Goal: Find specific page/section: Find specific page/section

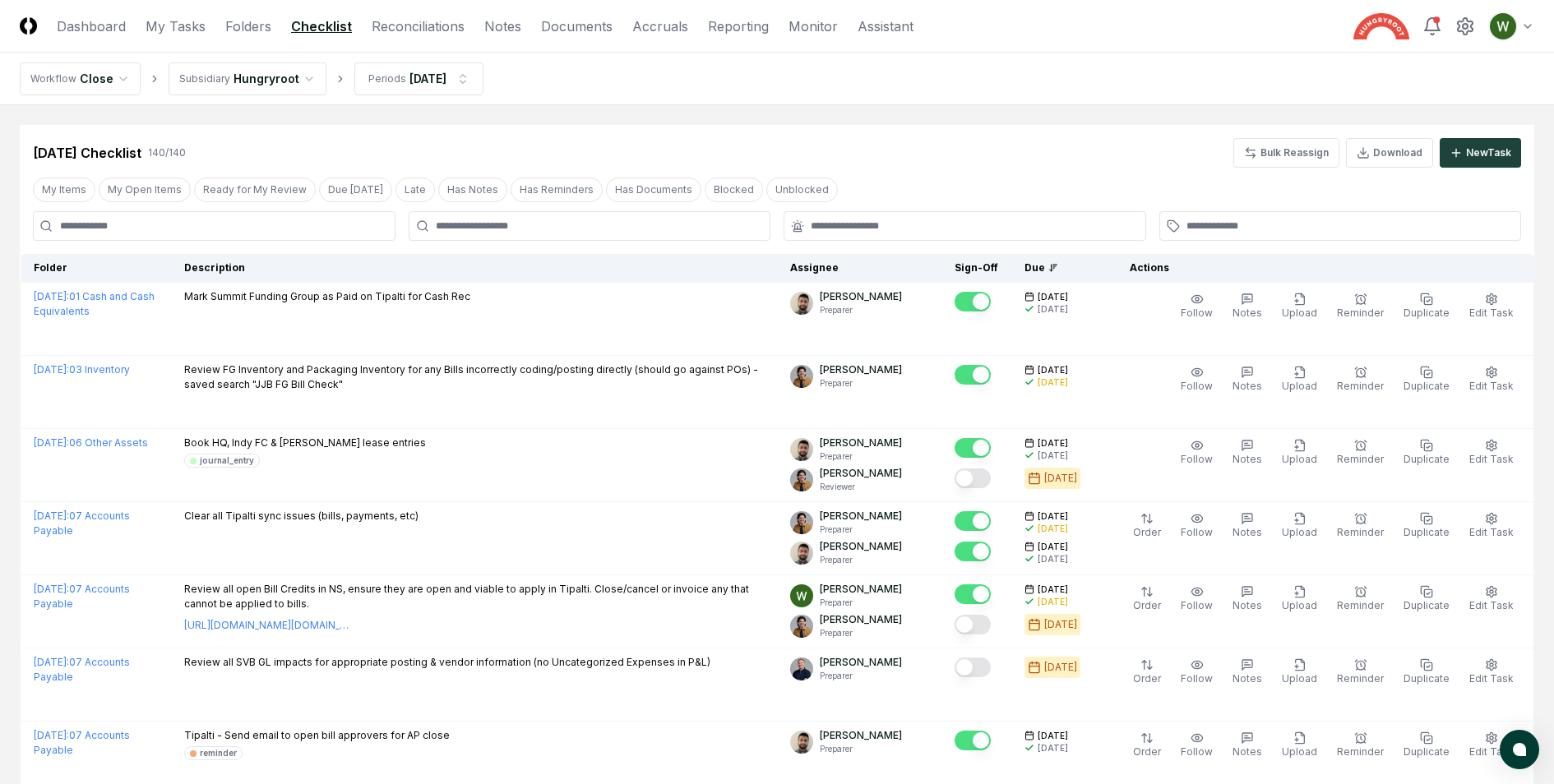
click at [250, 221] on input at bounding box center [215, 226] width 363 height 29
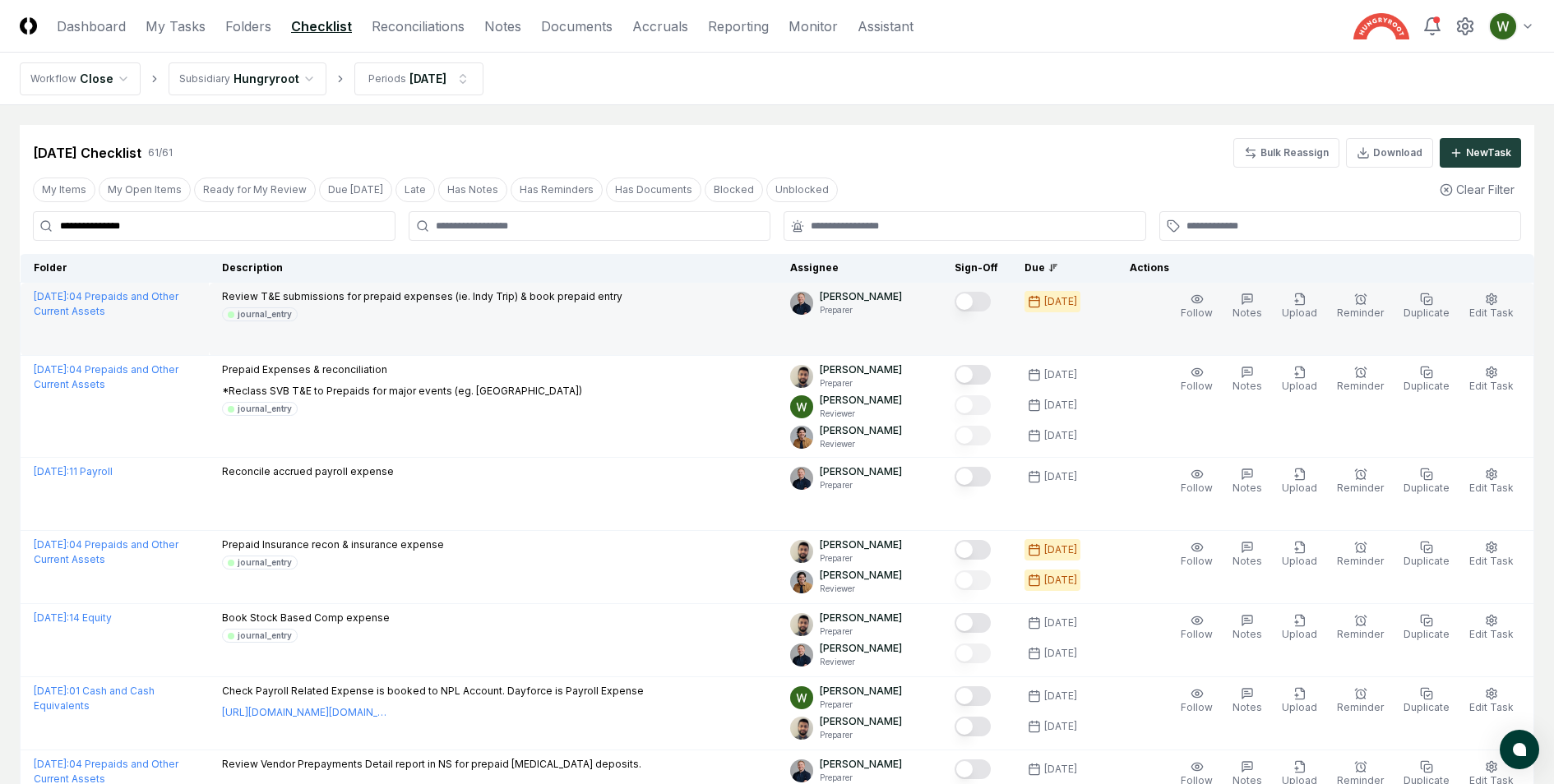
type input "**********"
